Goal: Transaction & Acquisition: Book appointment/travel/reservation

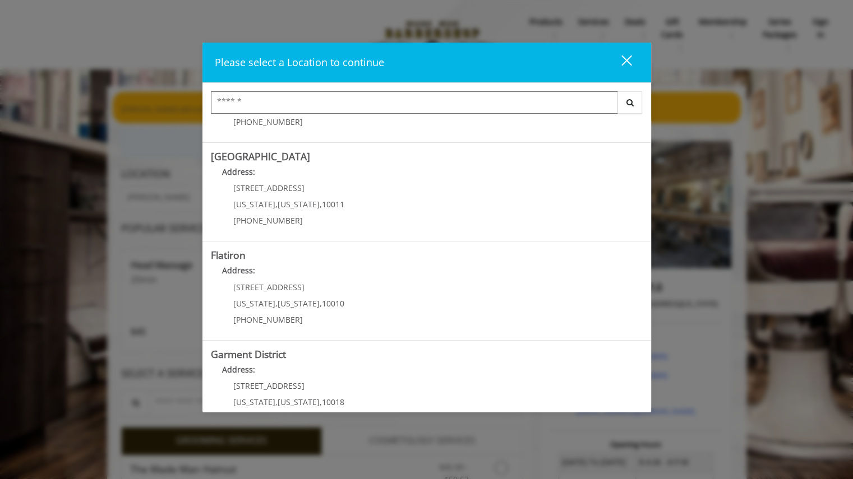
scroll to position [180, 0]
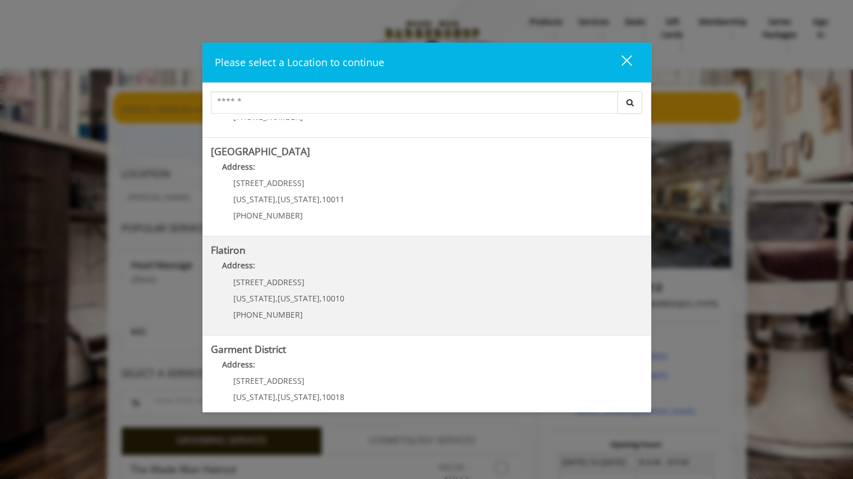
click at [518, 309] on "Flatiron Address: 10 E 23rd St New York , New York , 10010 (917) 475-1765" at bounding box center [427, 286] width 432 height 82
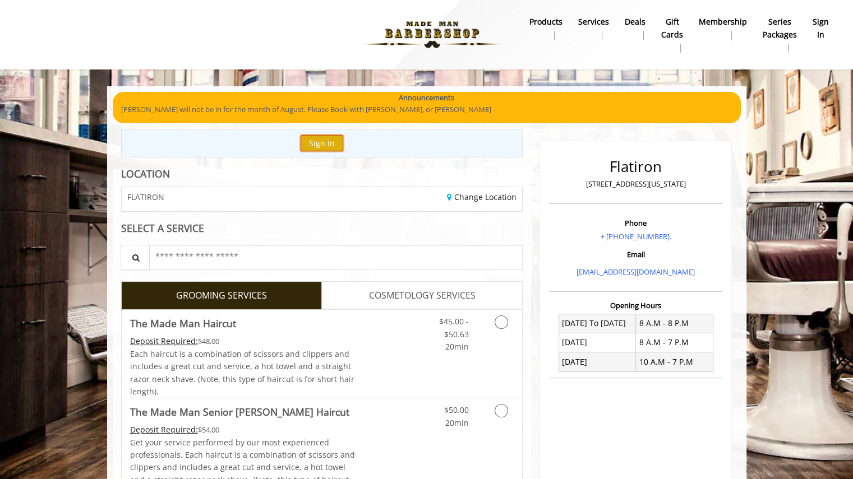
click at [330, 144] on button "Sign In" at bounding box center [321, 143] width 43 height 16
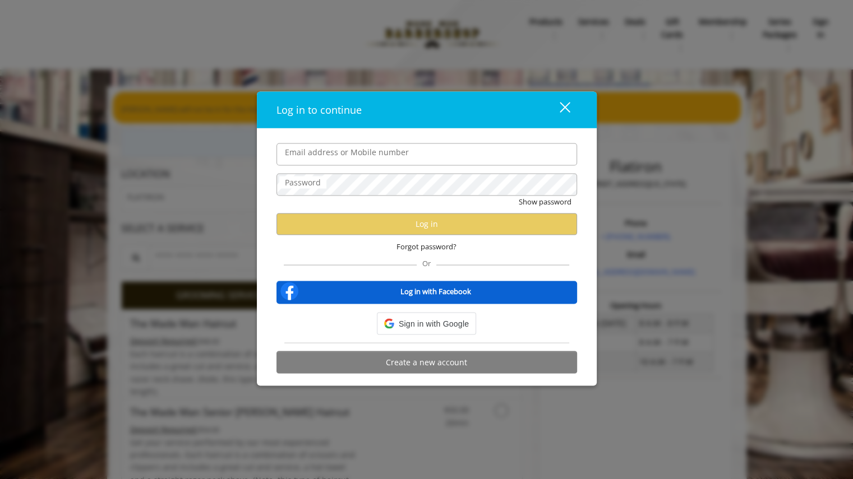
type input "**********"
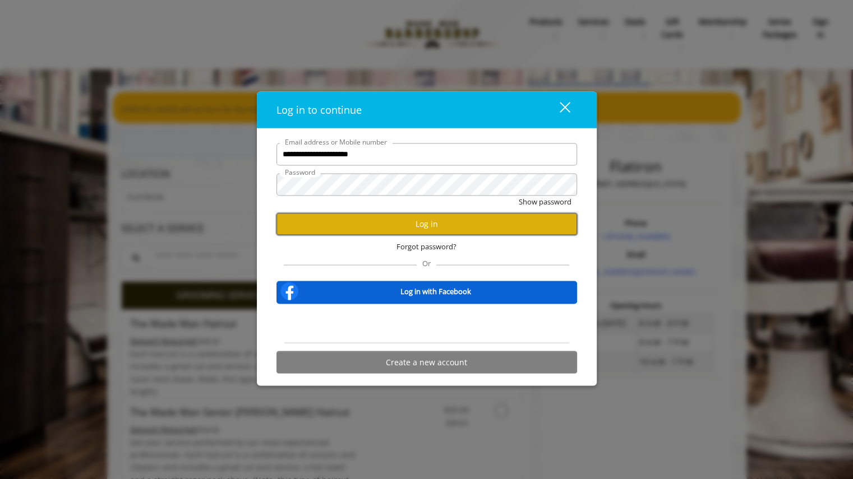
click at [383, 220] on button "Log in" at bounding box center [426, 224] width 300 height 22
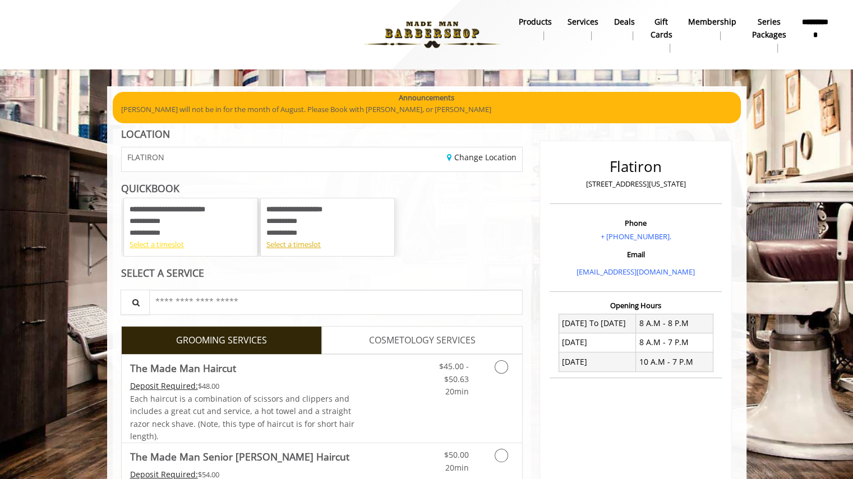
click at [179, 248] on div "Select a timeslot" at bounding box center [190, 245] width 122 height 12
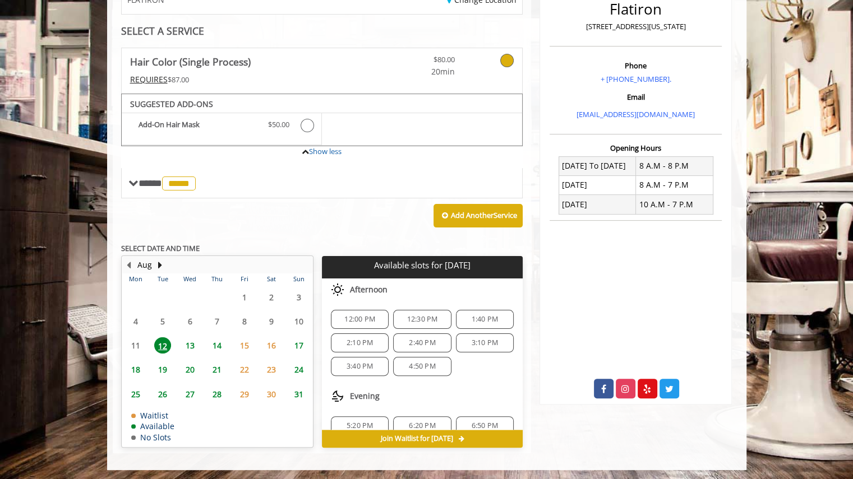
scroll to position [158, 0]
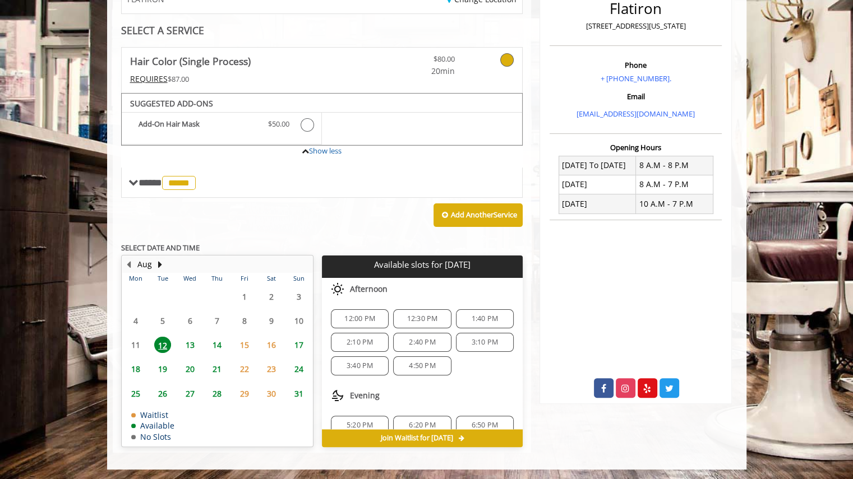
click at [193, 345] on span "13" at bounding box center [190, 345] width 17 height 16
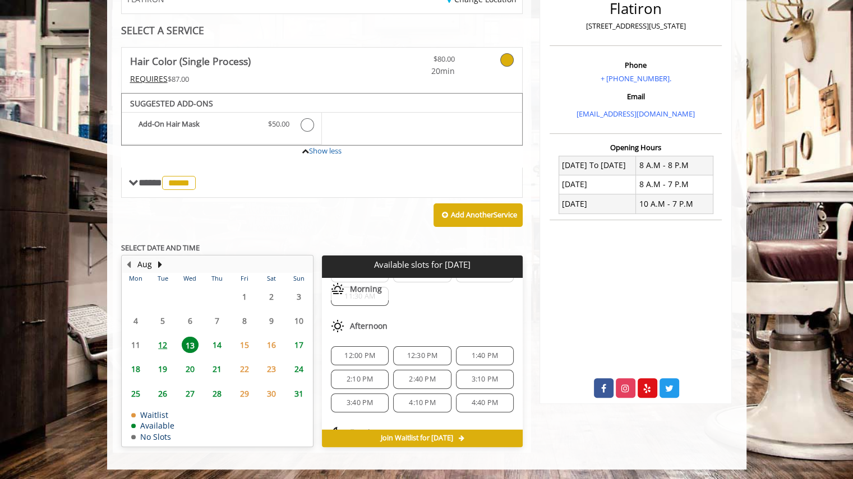
scroll to position [73, 0]
click at [418, 351] on span "12:30 PM" at bounding box center [422, 352] width 31 height 9
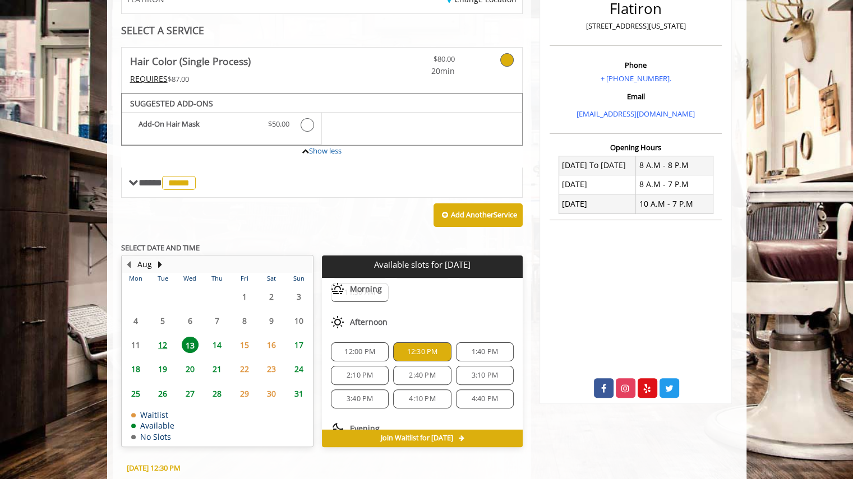
scroll to position [360, 0]
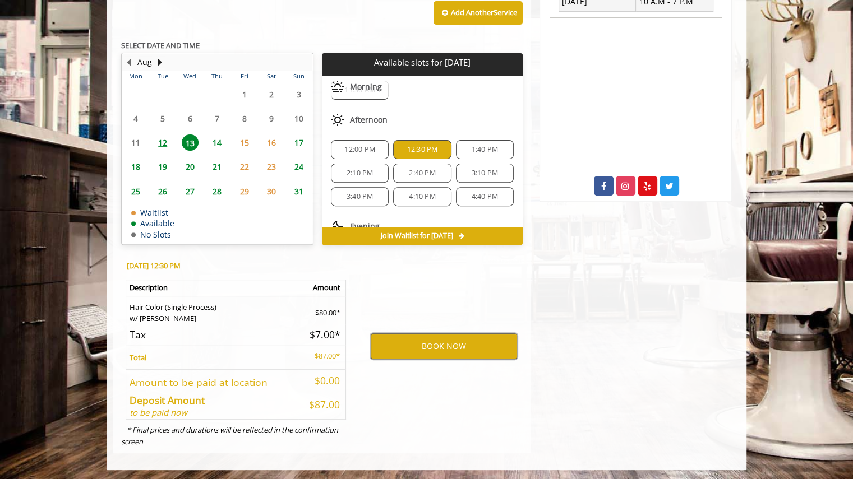
click at [419, 352] on button "BOOK NOW" at bounding box center [444, 347] width 146 height 26
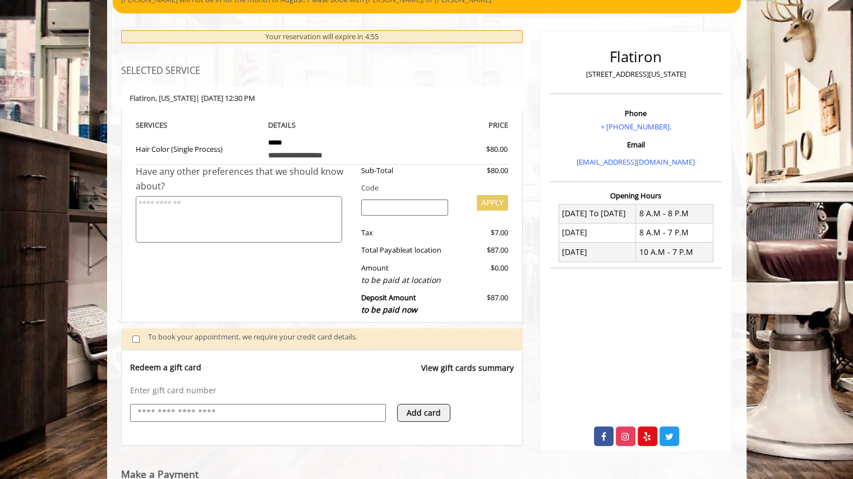
scroll to position [189, 0]
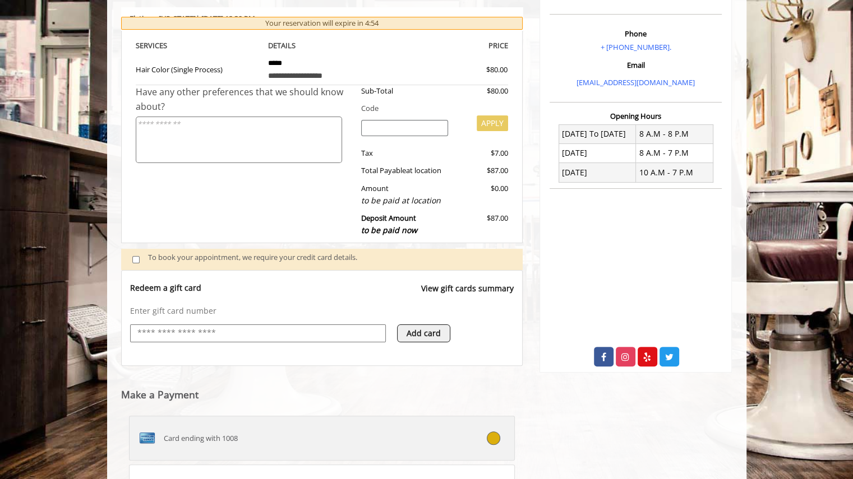
click at [261, 441] on div "Card ending with 1008" at bounding box center [289, 438] width 321 height 18
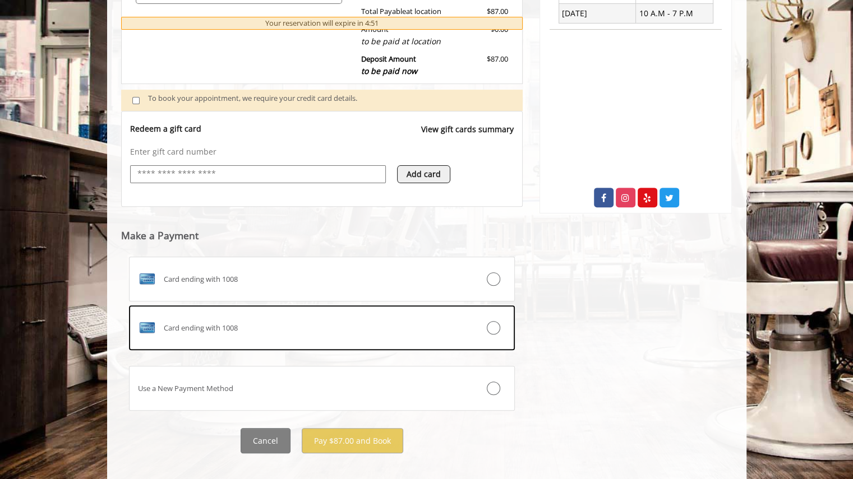
scroll to position [361, 0]
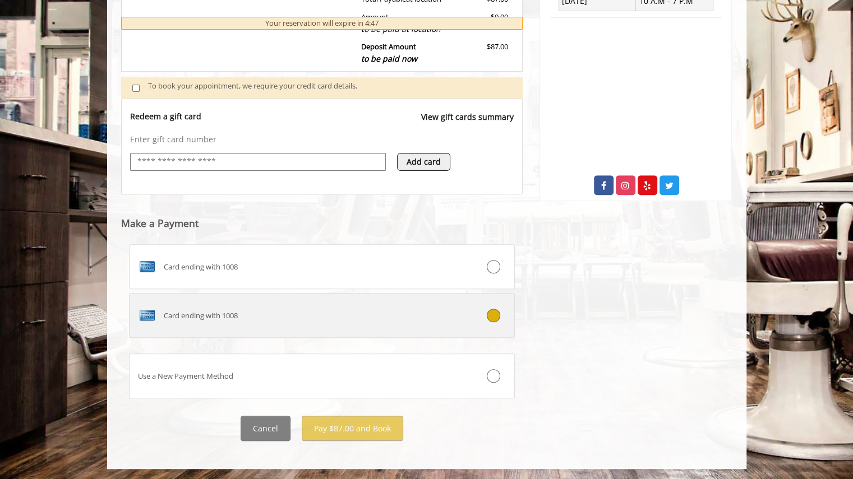
click at [411, 307] on div "Card ending with 1008" at bounding box center [289, 316] width 321 height 18
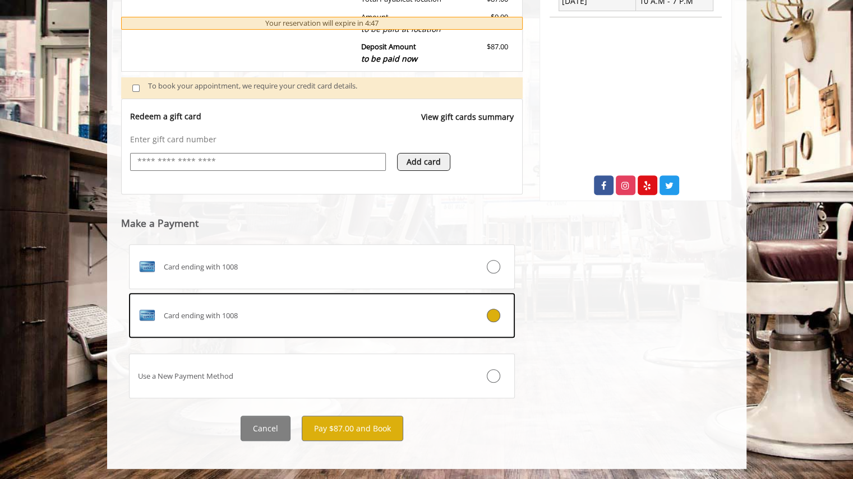
scroll to position [287, 0]
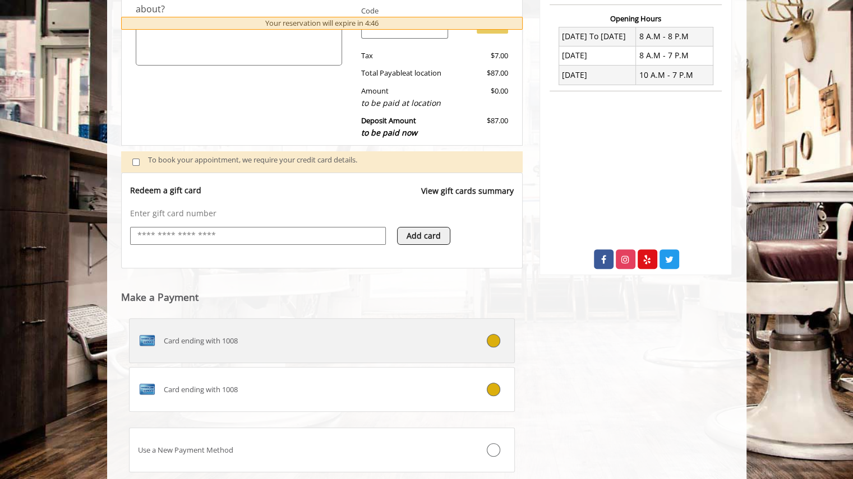
click at [385, 334] on div "Card ending with 1008" at bounding box center [289, 341] width 321 height 18
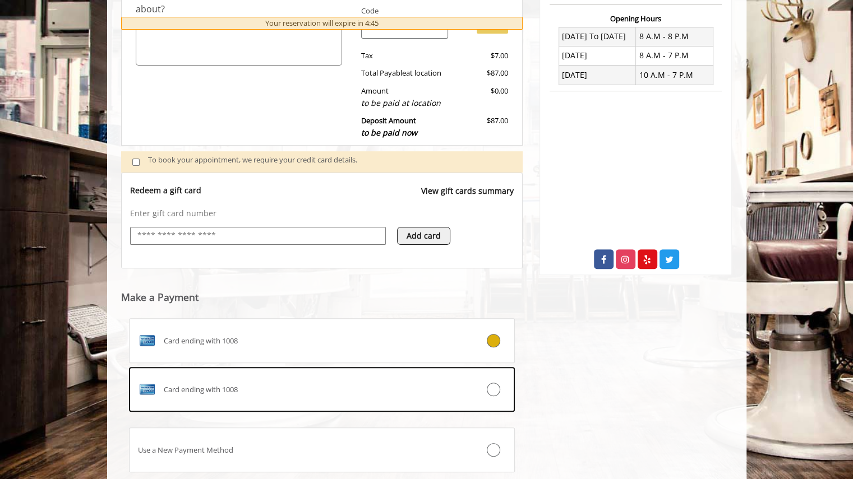
scroll to position [361, 0]
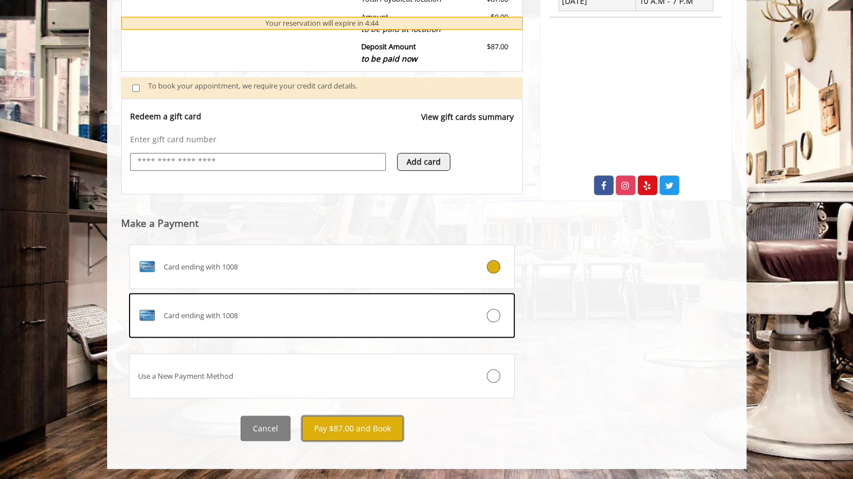
click at [399, 420] on button "Pay $87.00 and Book" at bounding box center [352, 428] width 101 height 25
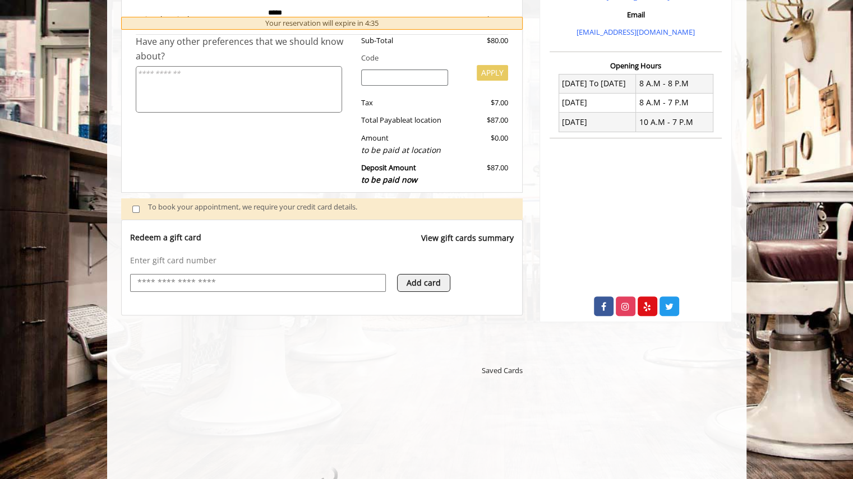
scroll to position [286, 0]
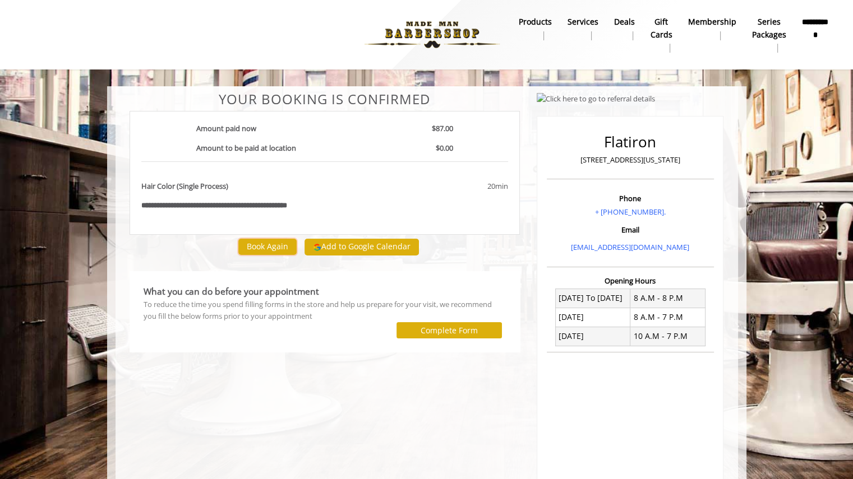
click at [272, 247] on button "Book Again" at bounding box center [267, 247] width 58 height 16
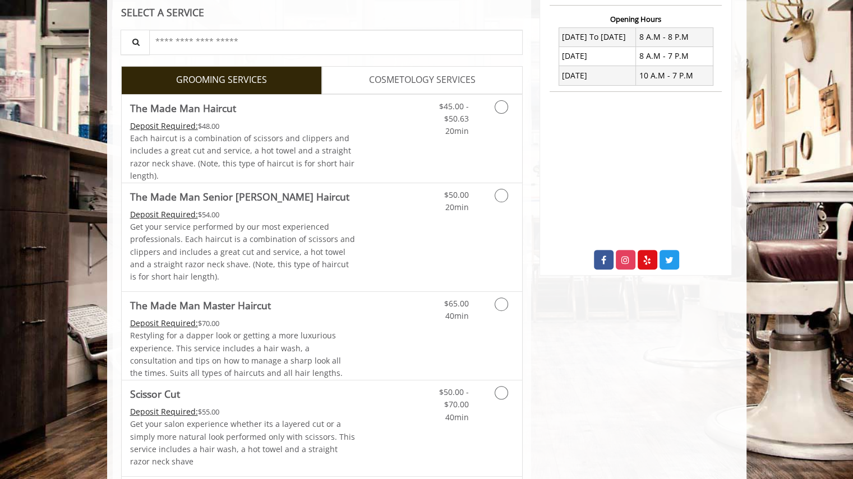
scroll to position [301, 0]
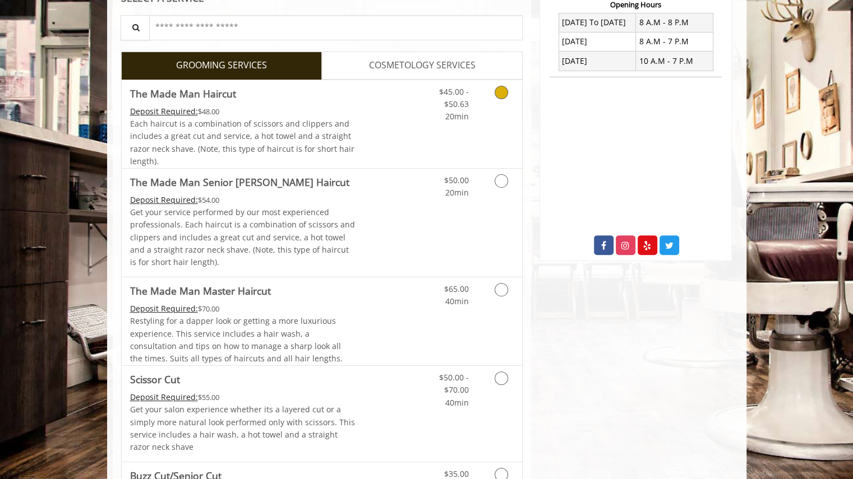
click at [508, 112] on link "Grooming services" at bounding box center [499, 101] width 29 height 43
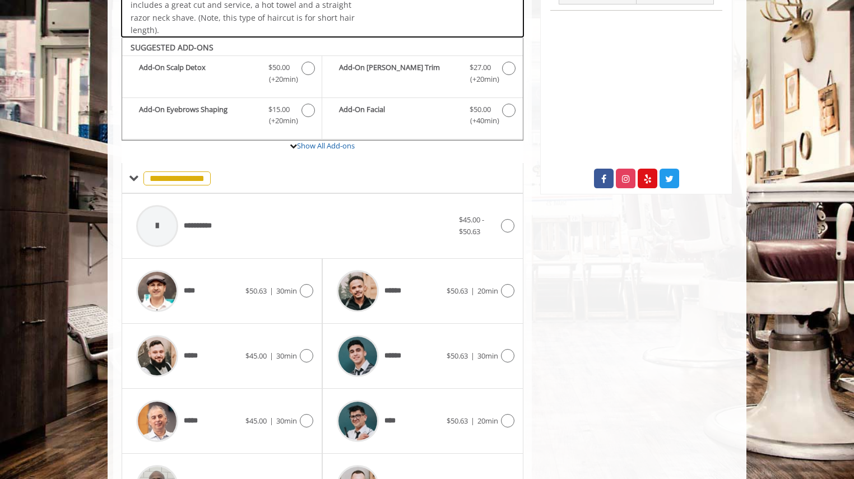
scroll to position [416, 0]
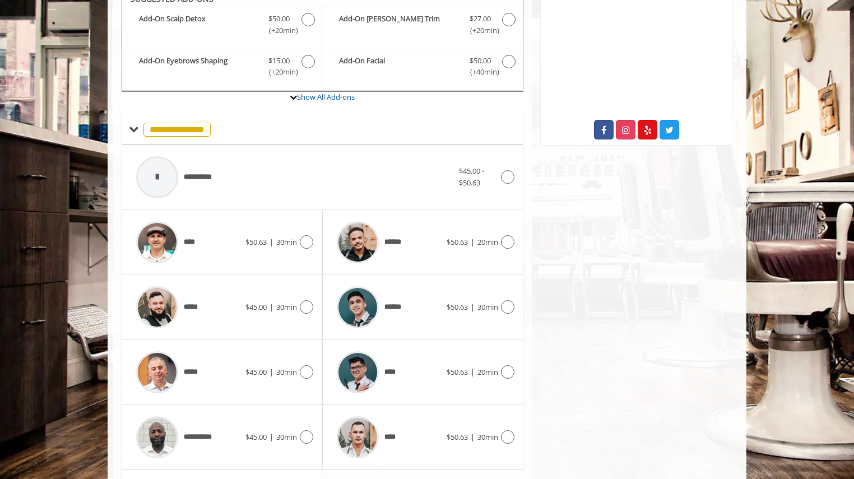
click at [318, 386] on div "***** $45.00 | 30min" at bounding box center [222, 372] width 201 height 65
click at [311, 379] on icon at bounding box center [306, 371] width 13 height 13
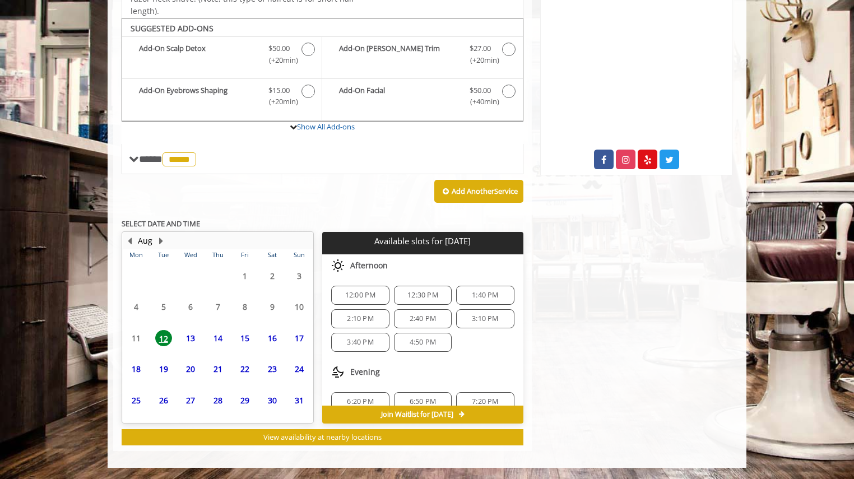
scroll to position [397, 0]
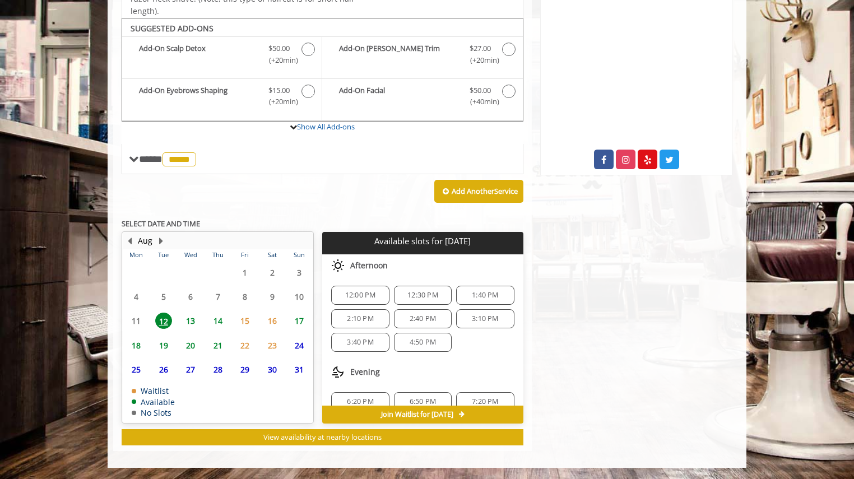
click at [191, 326] on span "13" at bounding box center [190, 321] width 17 height 16
click at [359, 400] on span "12:00 PM" at bounding box center [360, 401] width 31 height 9
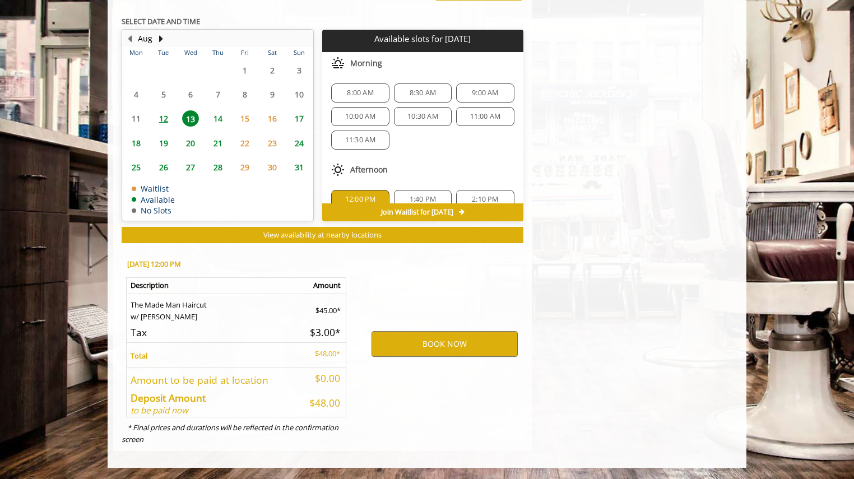
scroll to position [599, 0]
click at [441, 349] on button "BOOK NOW" at bounding box center [445, 344] width 146 height 26
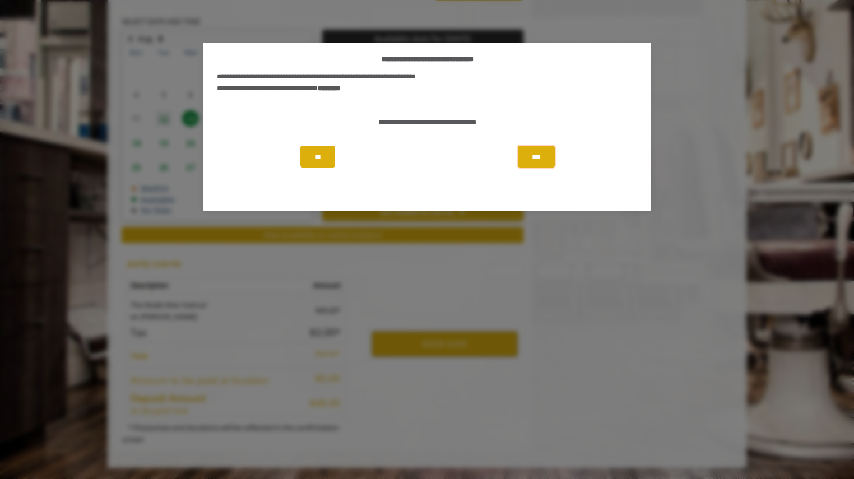
click at [554, 159] on button "***" at bounding box center [536, 157] width 37 height 22
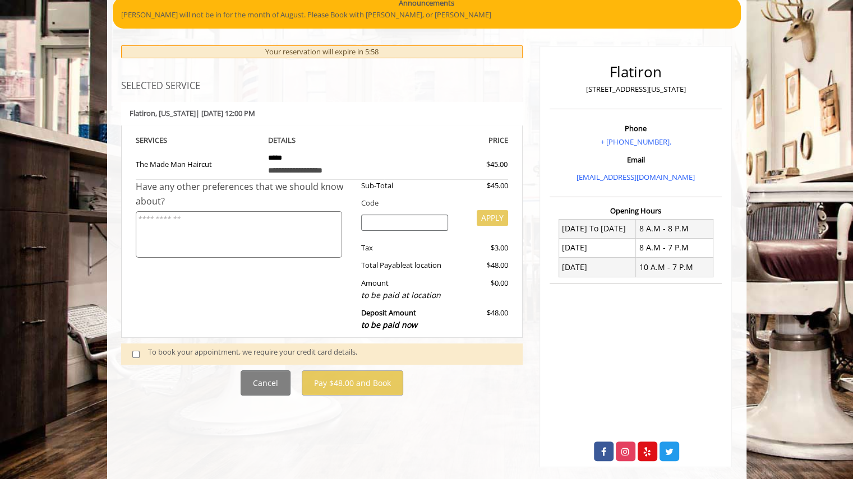
scroll to position [110, 0]
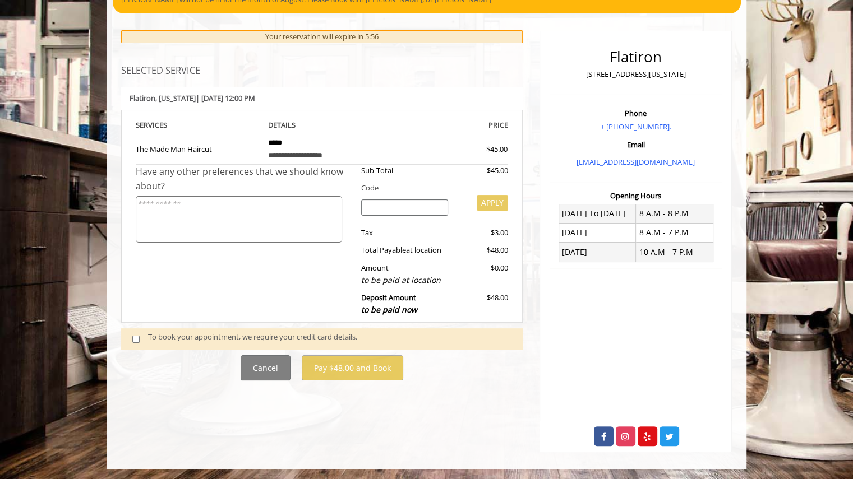
click at [145, 340] on span at bounding box center [140, 338] width 33 height 15
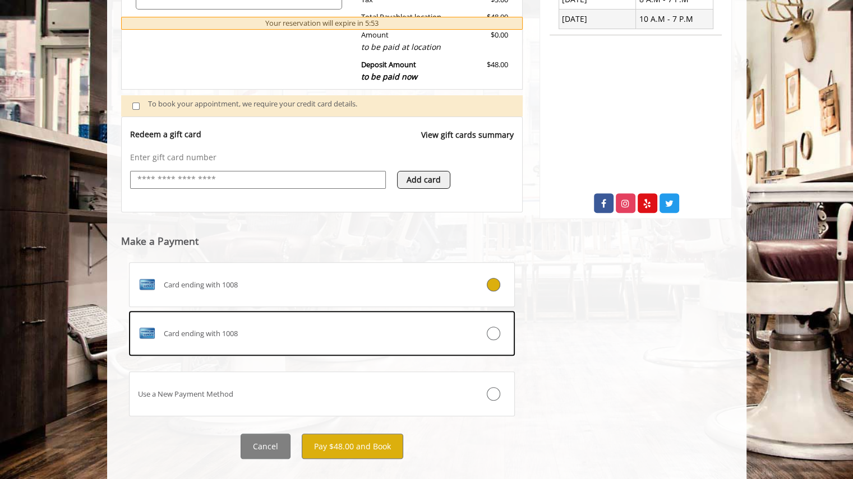
scroll to position [352, 0]
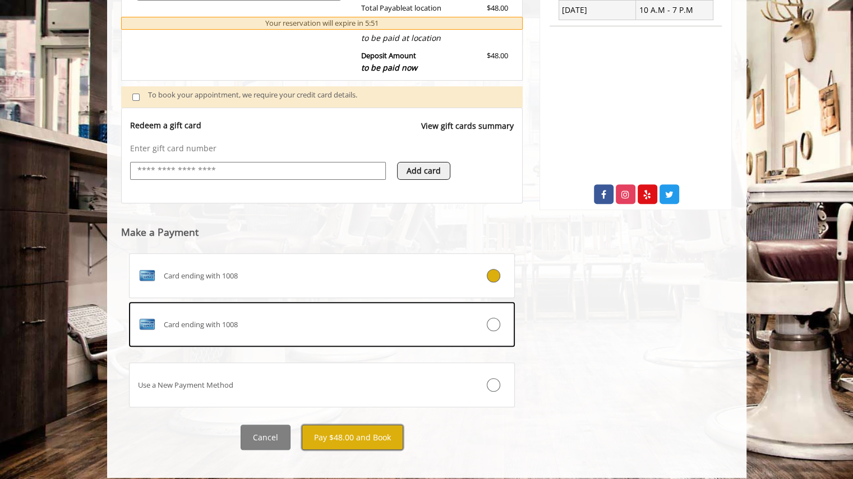
click at [379, 425] on button "Pay $48.00 and Book" at bounding box center [352, 437] width 101 height 25
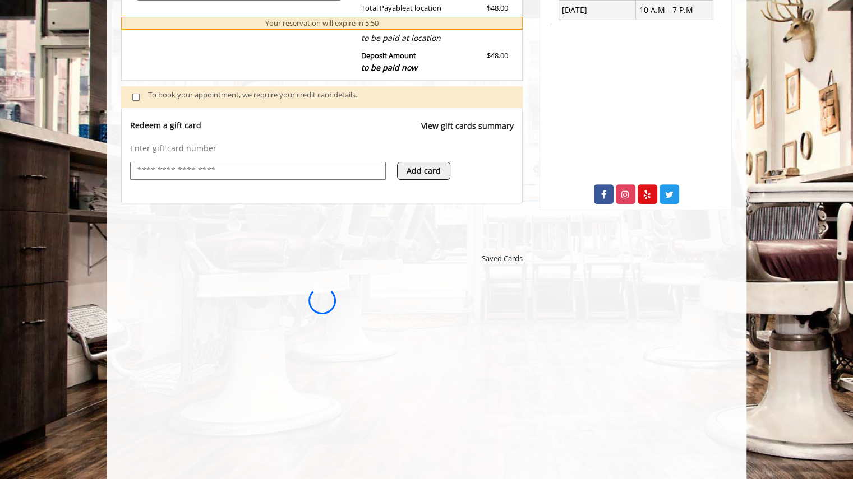
scroll to position [0, 0]
